Goal: Find specific page/section: Find specific page/section

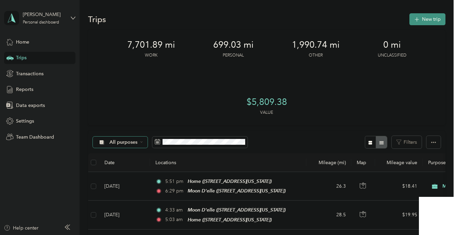
click at [131, 140] on span "All purposes" at bounding box center [123, 142] width 28 height 5
click at [137, 128] on span "Moon Delle" at bounding box center [126, 128] width 33 height 7
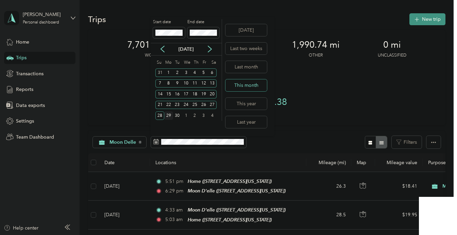
click at [248, 89] on button "This month" at bounding box center [245, 85] width 41 height 12
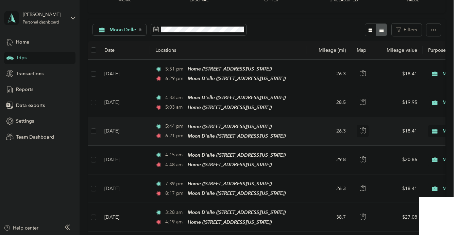
scroll to position [60, 0]
